Goal: Information Seeking & Learning: Check status

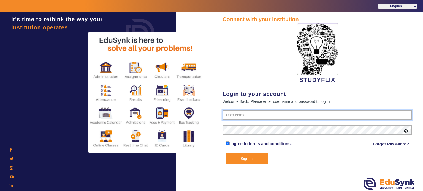
click at [242, 113] on input "text" at bounding box center [318, 115] width 190 height 10
type input "0"
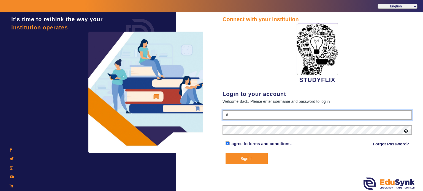
type input "6354922771"
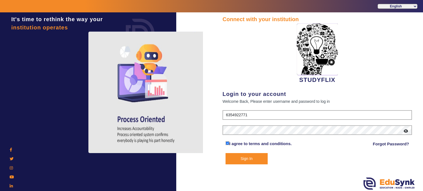
click at [226, 153] on button "Sign In" at bounding box center [247, 158] width 42 height 11
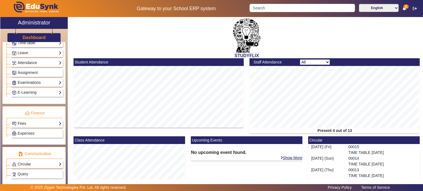
scroll to position [224, 0]
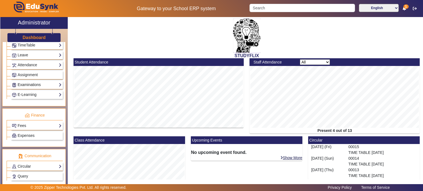
click at [35, 83] on link "Examinations" at bounding box center [37, 85] width 50 height 6
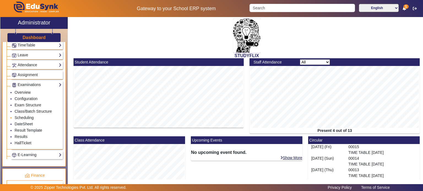
click at [27, 118] on li "Scheduling" at bounding box center [38, 118] width 47 height 6
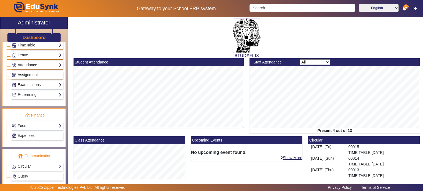
click at [35, 83] on link "Examinations" at bounding box center [37, 85] width 50 height 6
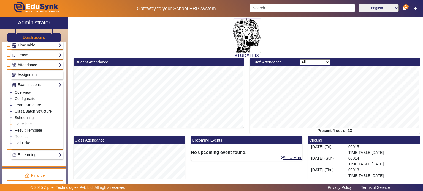
click at [29, 122] on link "DateSheet" at bounding box center [24, 124] width 18 height 4
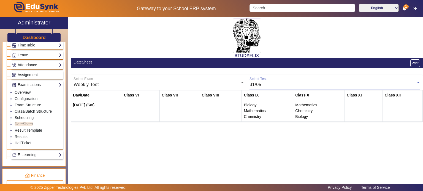
click at [268, 87] on div "31/05" at bounding box center [334, 85] width 168 height 7
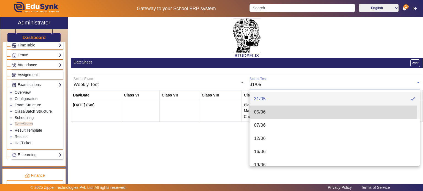
click at [267, 110] on mat-option "05/06" at bounding box center [335, 112] width 170 height 13
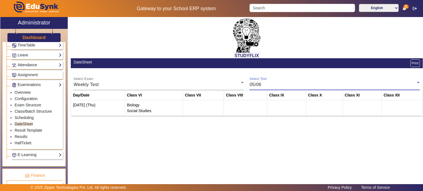
click at [262, 84] on div "05/06" at bounding box center [334, 85] width 168 height 7
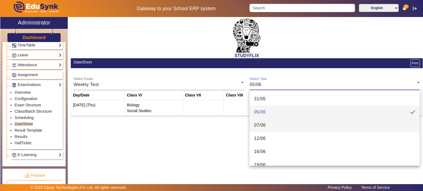
click at [269, 126] on mat-option "07/06" at bounding box center [335, 125] width 170 height 13
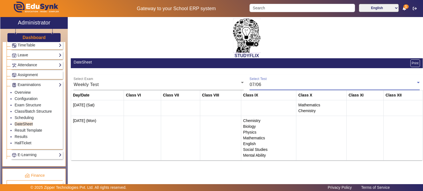
click at [264, 83] on div "07/06" at bounding box center [334, 85] width 168 height 7
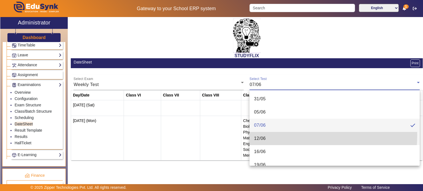
click at [263, 136] on span "12/06" at bounding box center [260, 139] width 12 height 7
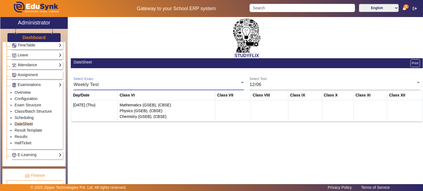
click at [201, 86] on div "Weekly Test" at bounding box center [158, 85] width 168 height 7
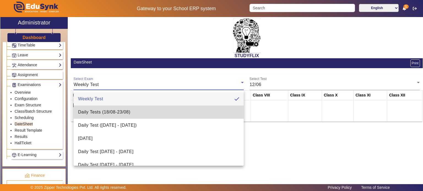
click at [180, 110] on mat-option "Daily Tests (18/08-23/08)" at bounding box center [159, 112] width 170 height 13
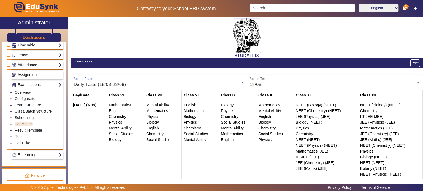
scroll to position [2, 0]
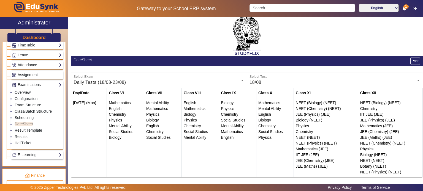
click at [412, 61] on button "Print" at bounding box center [416, 61] width 10 height 8
click at [28, 117] on link "Scheduling" at bounding box center [24, 118] width 19 height 4
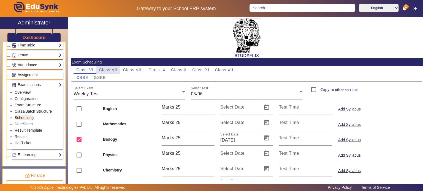
click at [110, 68] on span "Class VII" at bounding box center [108, 70] width 18 height 4
click at [126, 68] on span "Class VIII" at bounding box center [133, 70] width 20 height 4
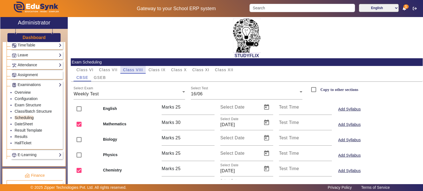
click at [141, 69] on span "Class VIII" at bounding box center [133, 70] width 20 height 4
click at [150, 70] on span "Class IX" at bounding box center [157, 70] width 17 height 4
click at [172, 69] on span "Class X" at bounding box center [179, 70] width 16 height 4
click at [198, 70] on span "Class XI" at bounding box center [200, 70] width 17 height 4
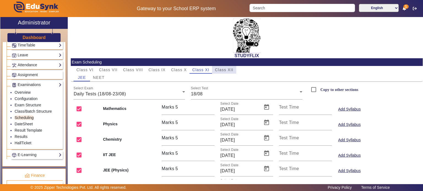
click at [220, 73] on span "Class XII" at bounding box center [224, 70] width 18 height 8
click at [133, 72] on span "Class VIII" at bounding box center [133, 70] width 20 height 8
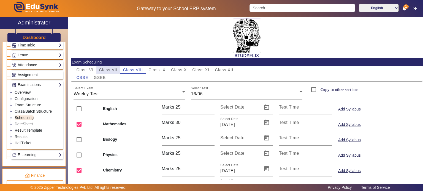
click at [116, 68] on span "Class VII" at bounding box center [108, 70] width 18 height 4
click at [89, 68] on span "Class VI" at bounding box center [84, 70] width 17 height 4
click at [106, 71] on span "Class VII" at bounding box center [108, 70] width 18 height 4
click at [129, 71] on span "Class VIII" at bounding box center [133, 70] width 20 height 4
click at [26, 122] on link "DateSheet" at bounding box center [24, 124] width 18 height 4
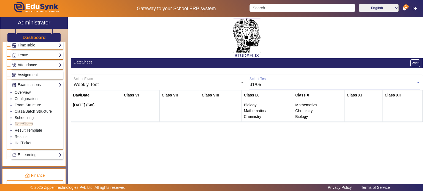
click at [265, 88] on div "31/05" at bounding box center [334, 85] width 168 height 7
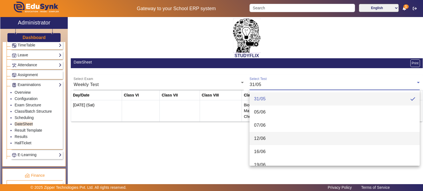
scroll to position [7, 0]
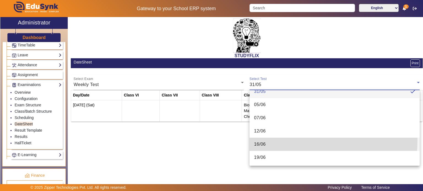
click at [267, 140] on mat-option "16/06" at bounding box center [335, 144] width 170 height 13
